Goal: Find specific page/section: Find specific page/section

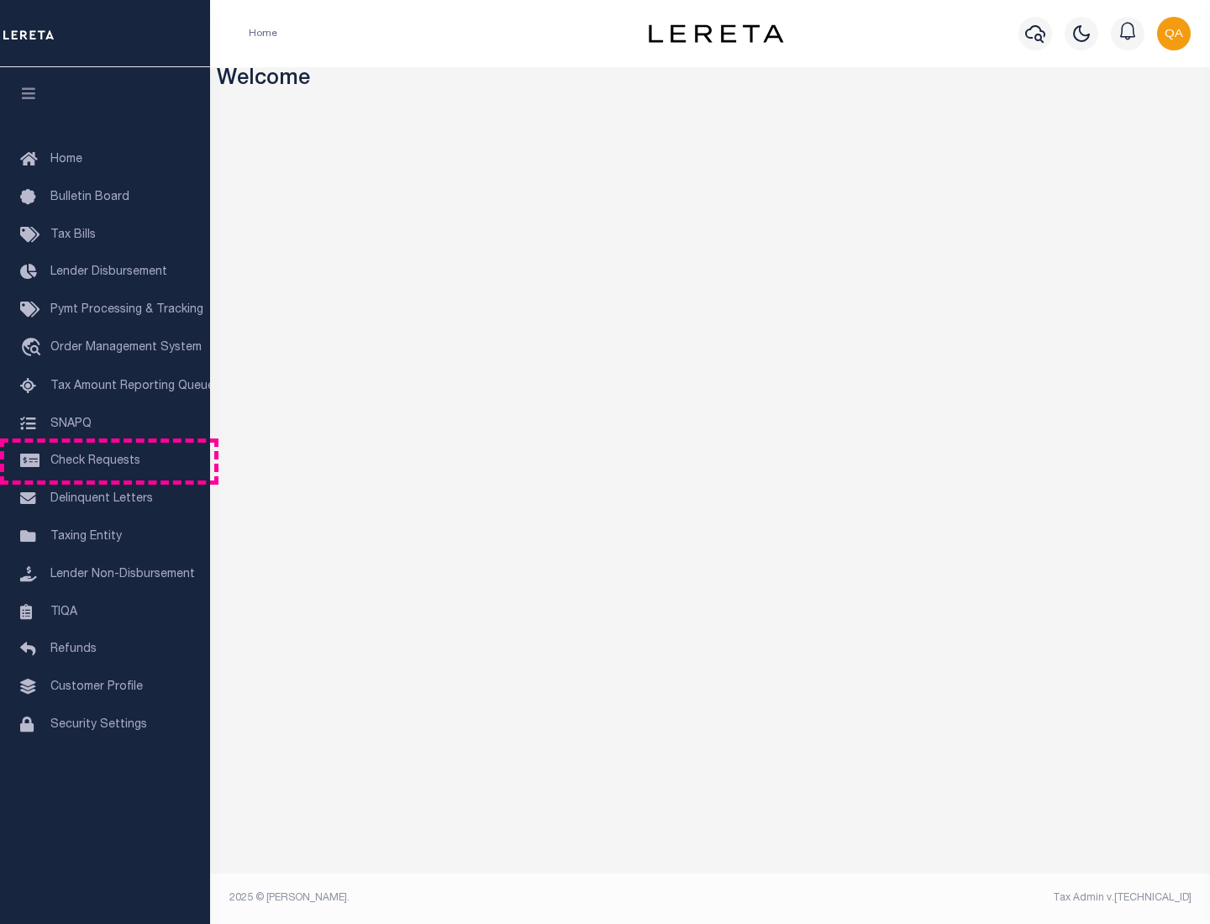
click at [105, 461] on span "Check Requests" at bounding box center [95, 462] width 90 height 12
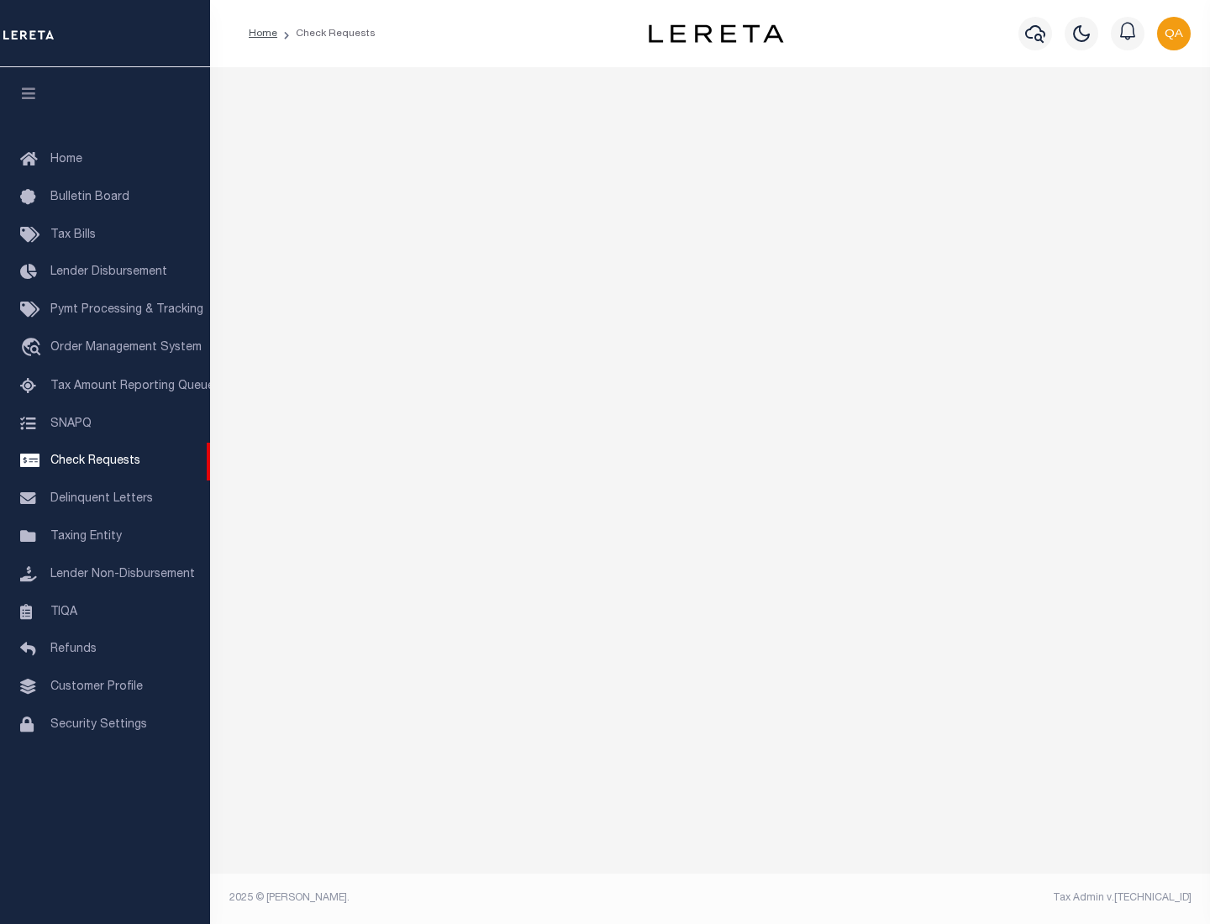
select select "50"
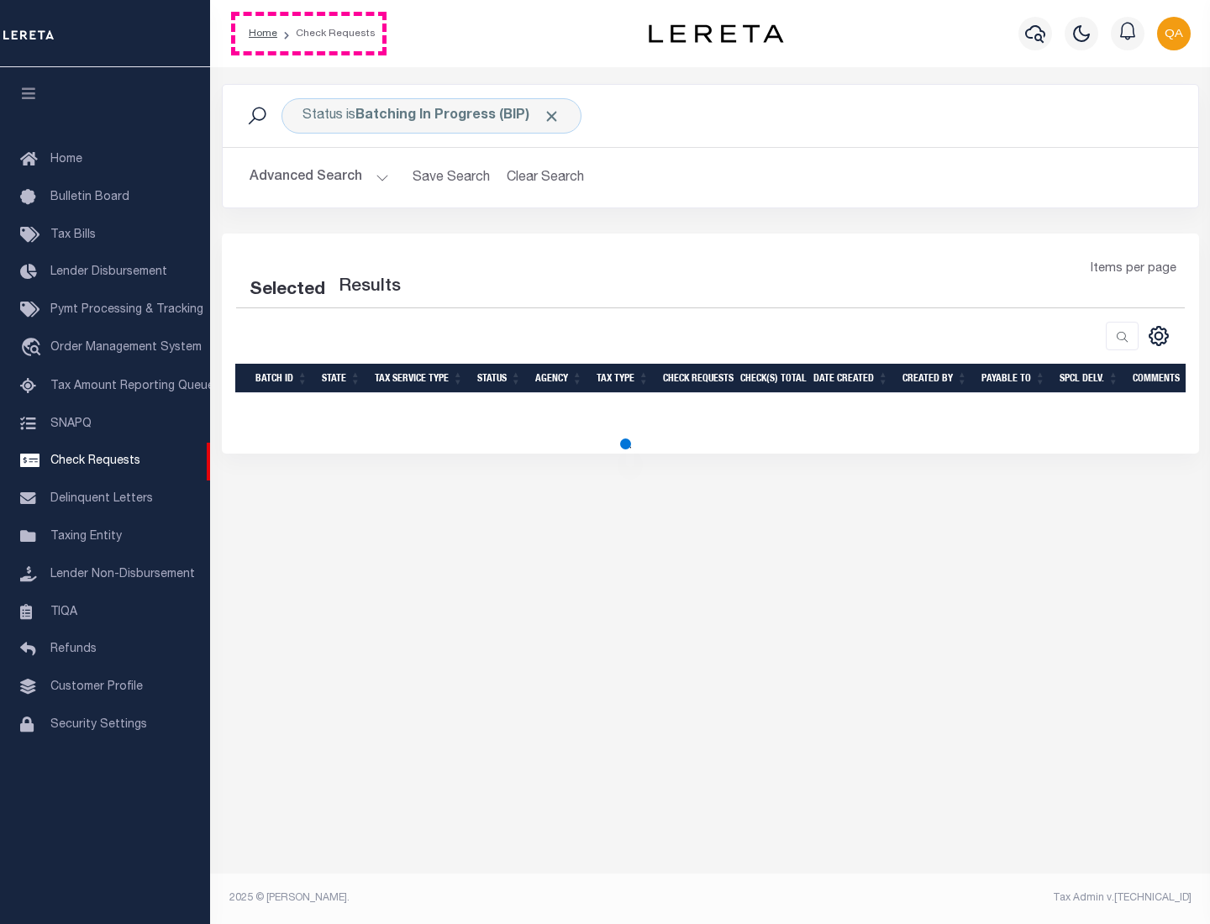
select select "50"
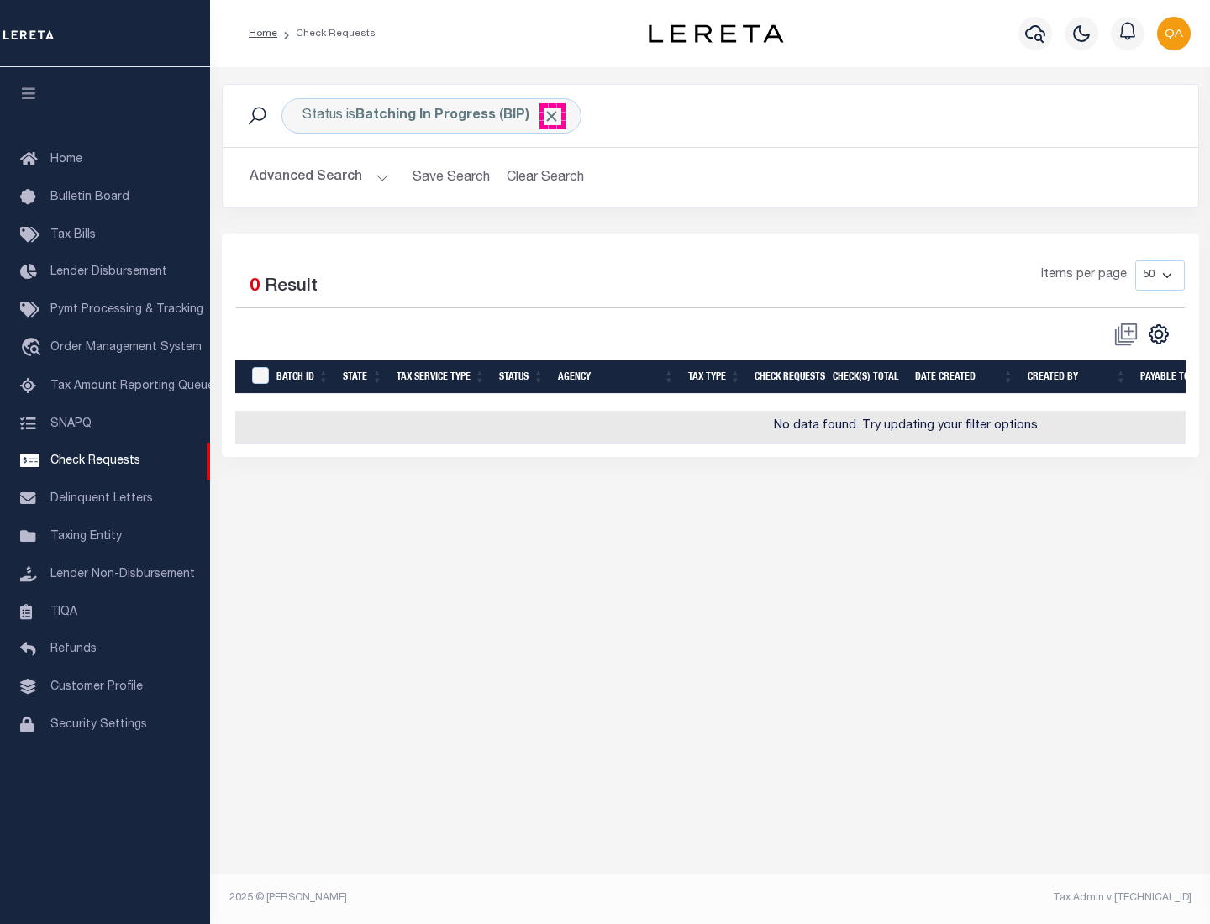
click at [552, 116] on span "Click to Remove" at bounding box center [552, 117] width 18 height 18
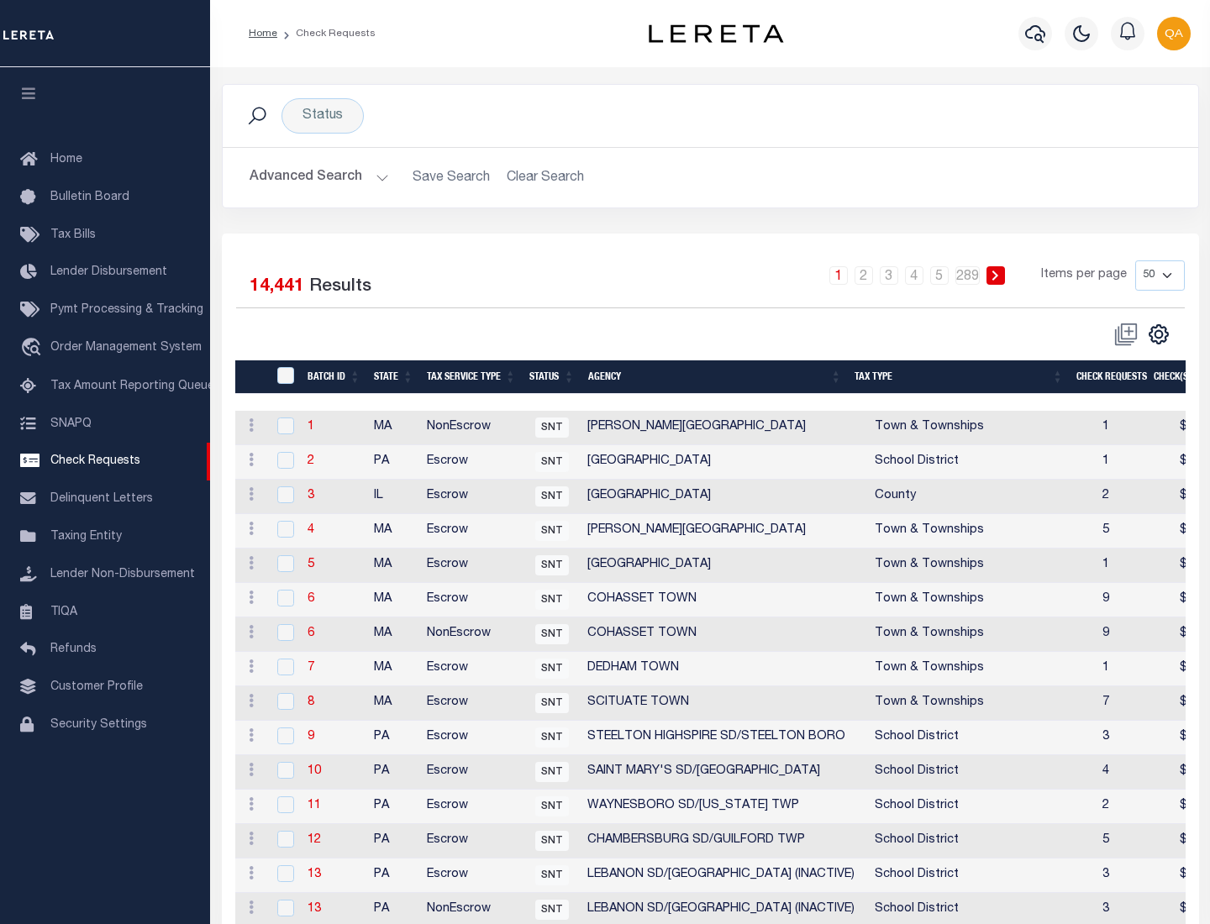
scroll to position [810, 0]
